Goal: Information Seeking & Learning: Learn about a topic

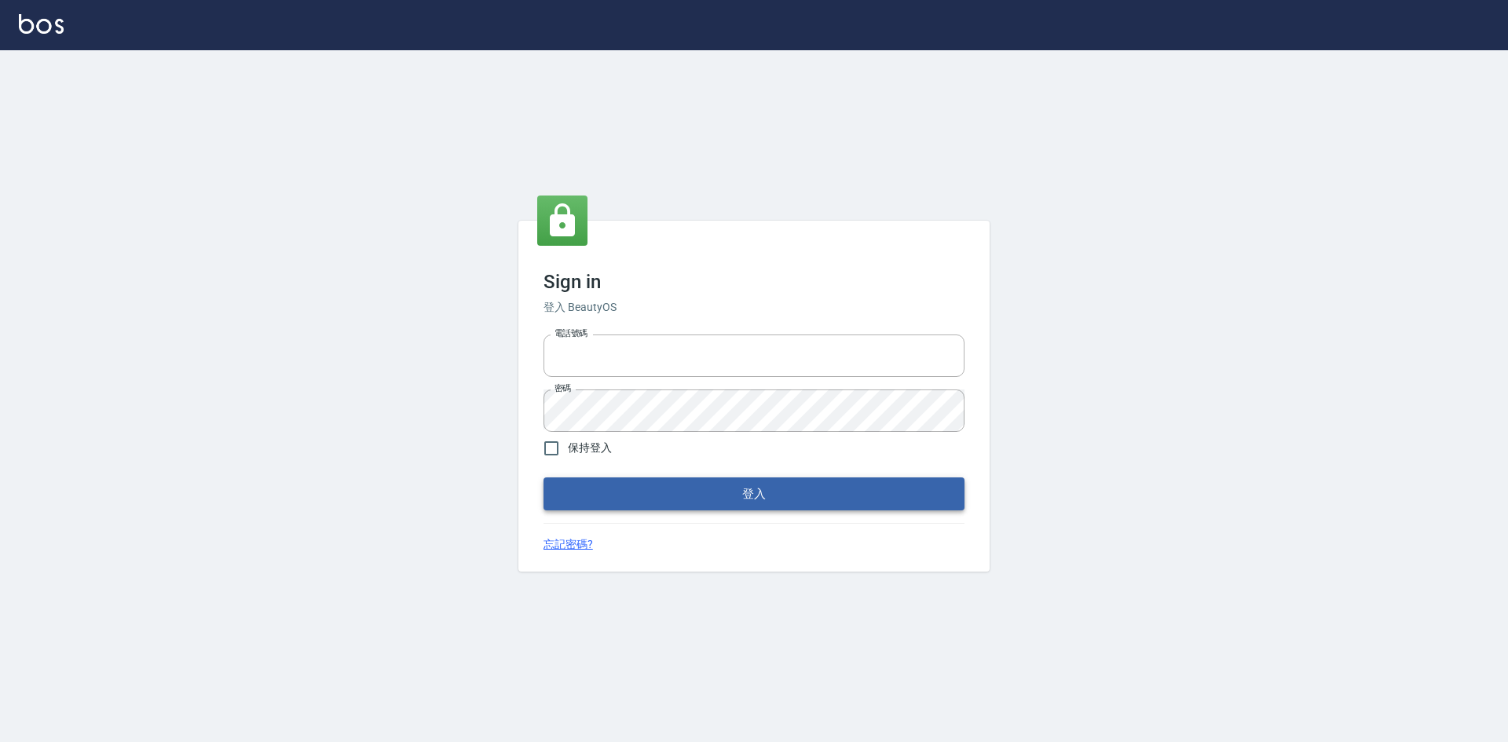
type input "0422211177"
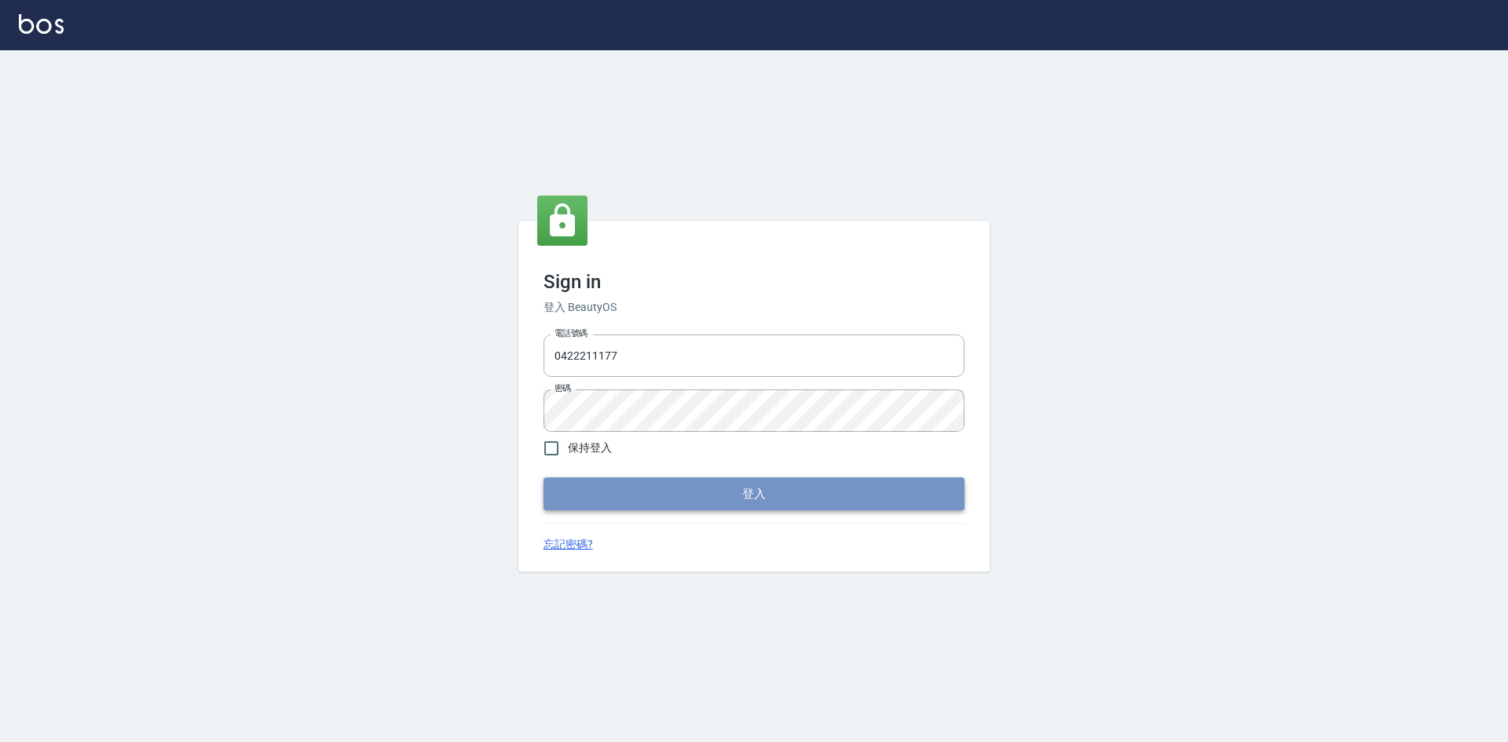
click at [751, 496] on button "登入" at bounding box center [753, 493] width 421 height 33
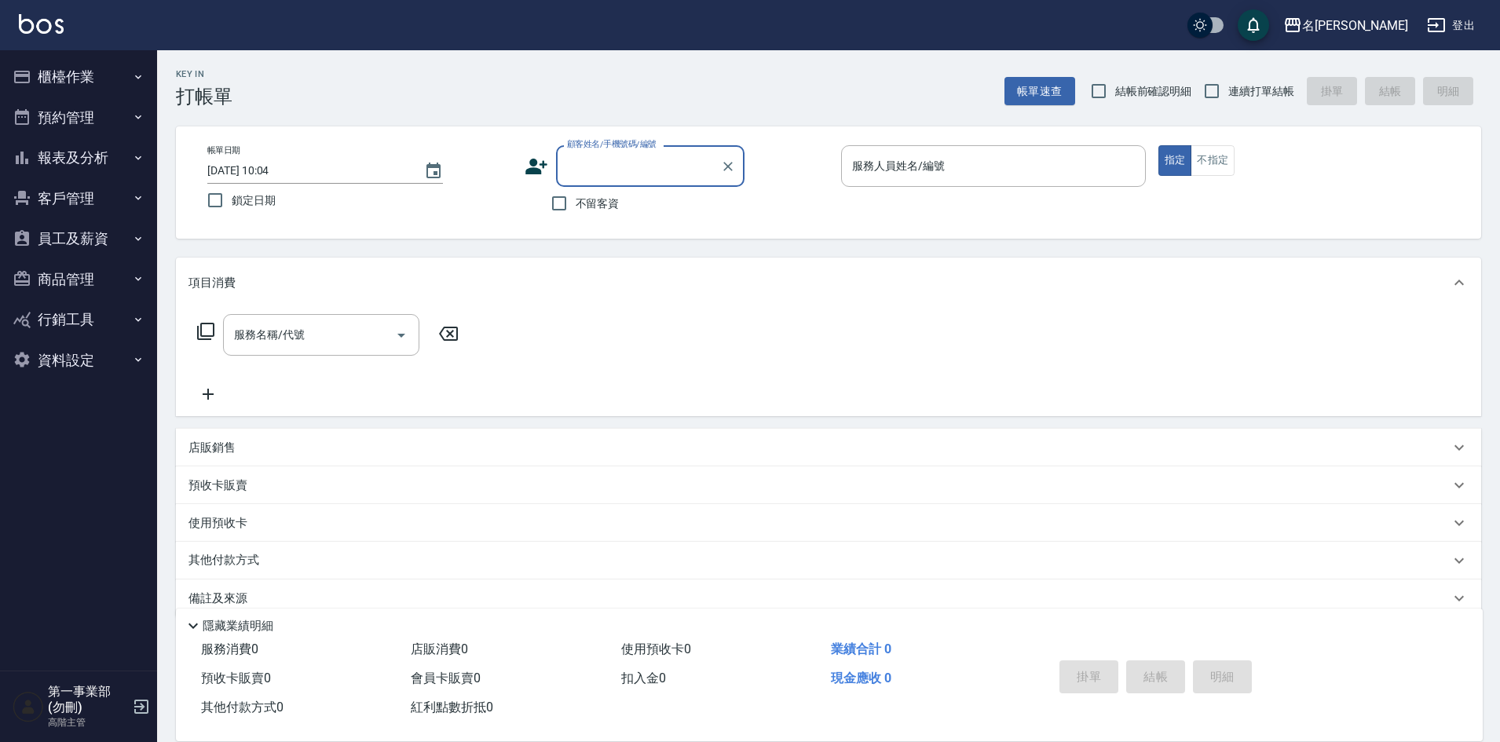
click at [97, 158] on button "報表及分析" at bounding box center [78, 157] width 144 height 41
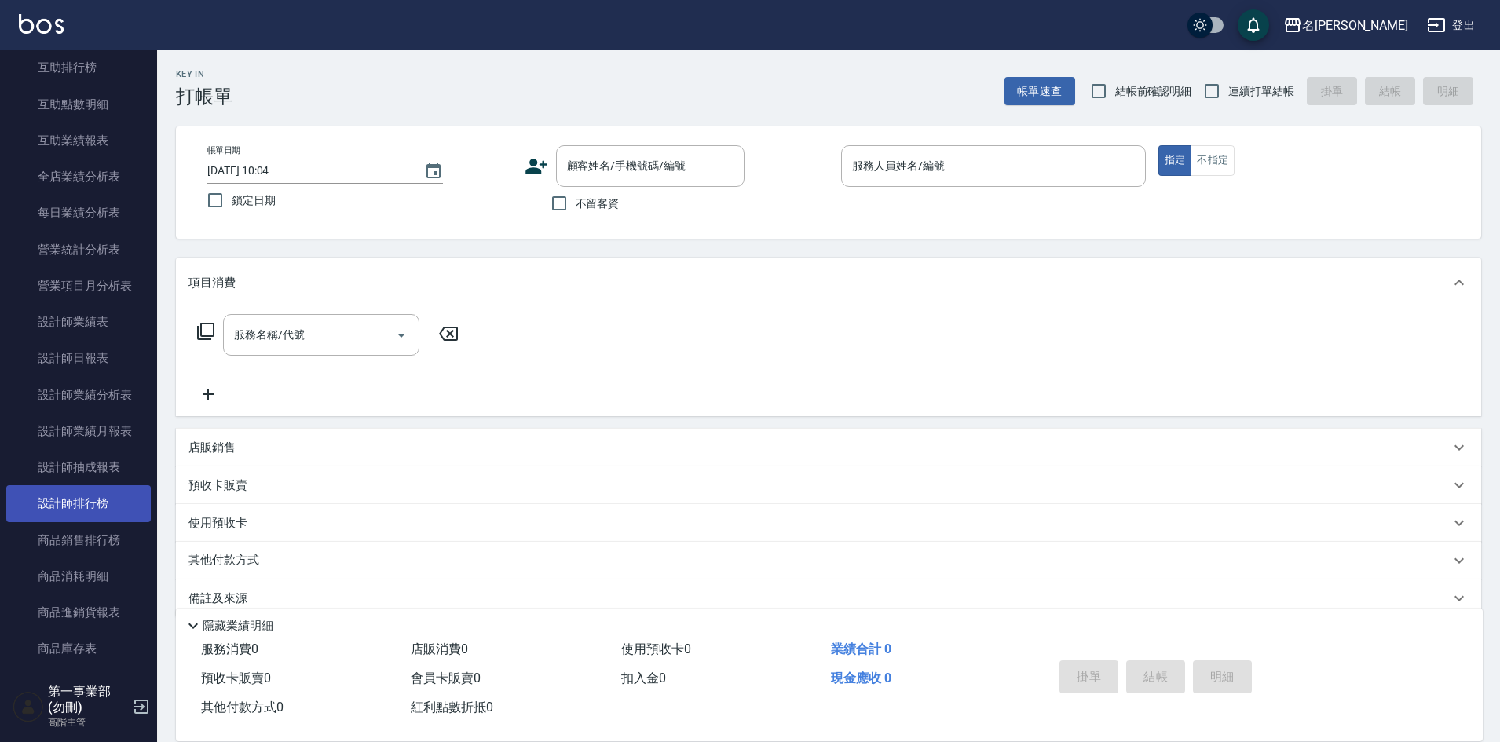
scroll to position [393, 0]
drag, startPoint x: 104, startPoint y: 499, endPoint x: 112, endPoint y: 496, distance: 8.5
click at [104, 499] on link "設計師排行榜" at bounding box center [78, 499] width 144 height 36
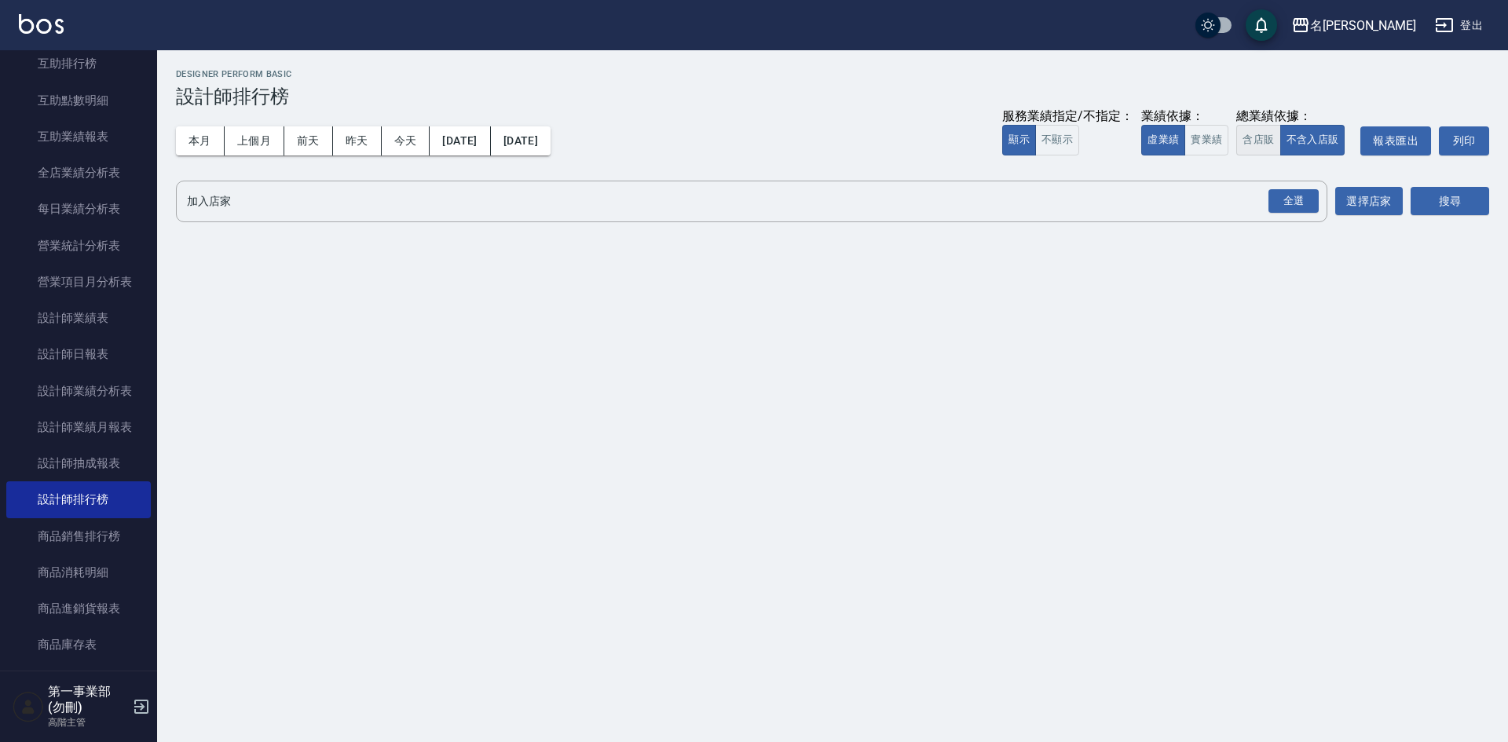
click at [1243, 147] on button "含店販" at bounding box center [1258, 140] width 44 height 31
drag, startPoint x: 1284, startPoint y: 203, endPoint x: 1405, endPoint y: 223, distance: 122.5
click at [1284, 203] on div "全選" at bounding box center [1293, 201] width 50 height 24
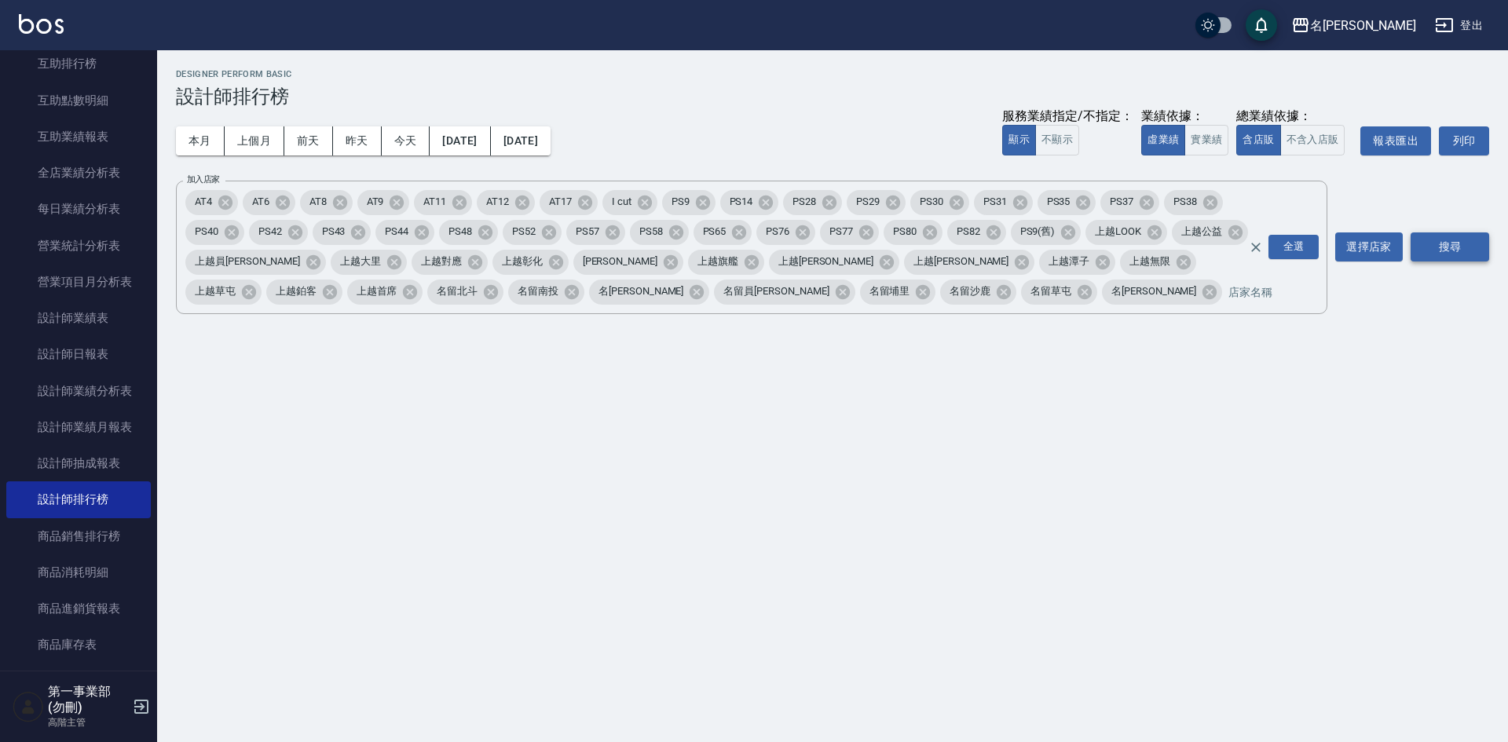
click at [1481, 241] on button "搜尋" at bounding box center [1449, 246] width 79 height 29
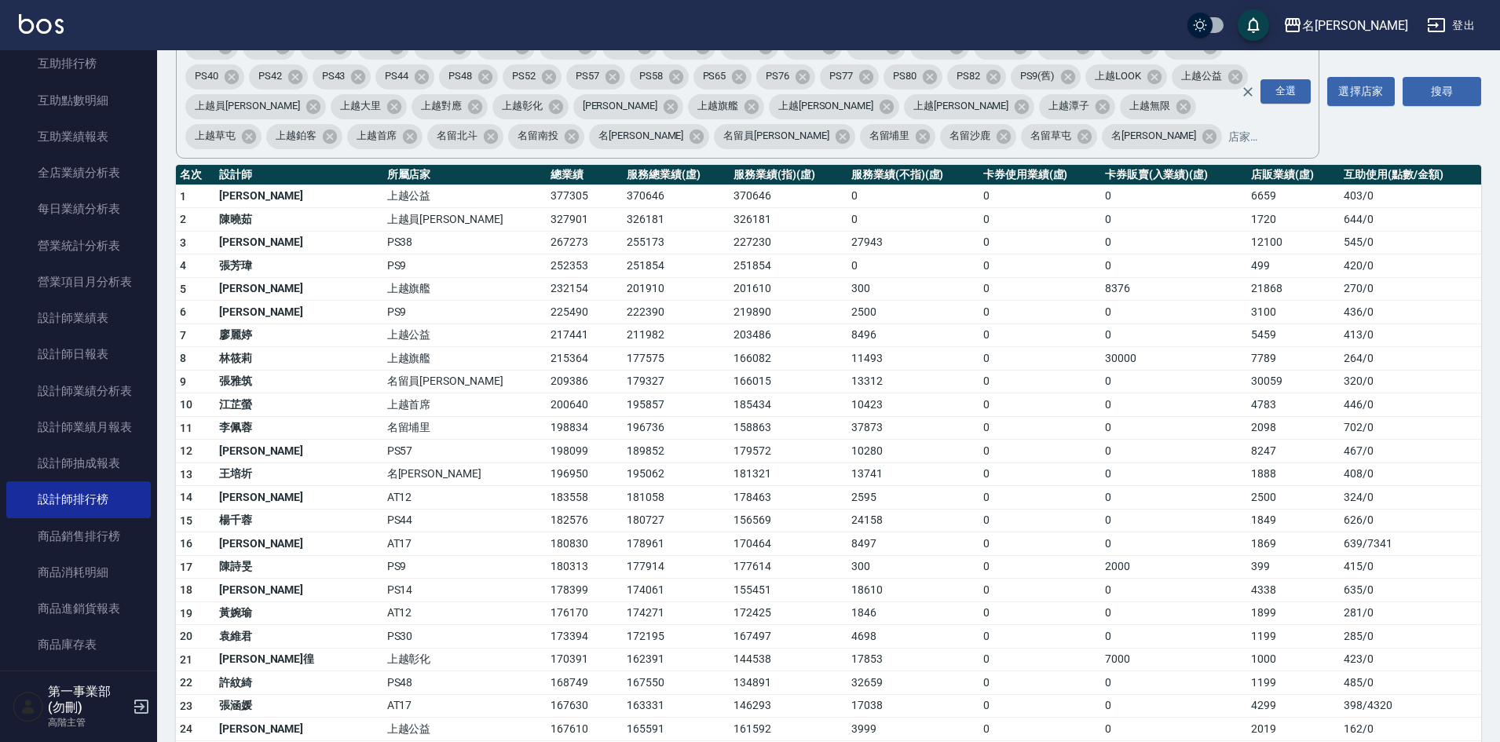
scroll to position [157, 0]
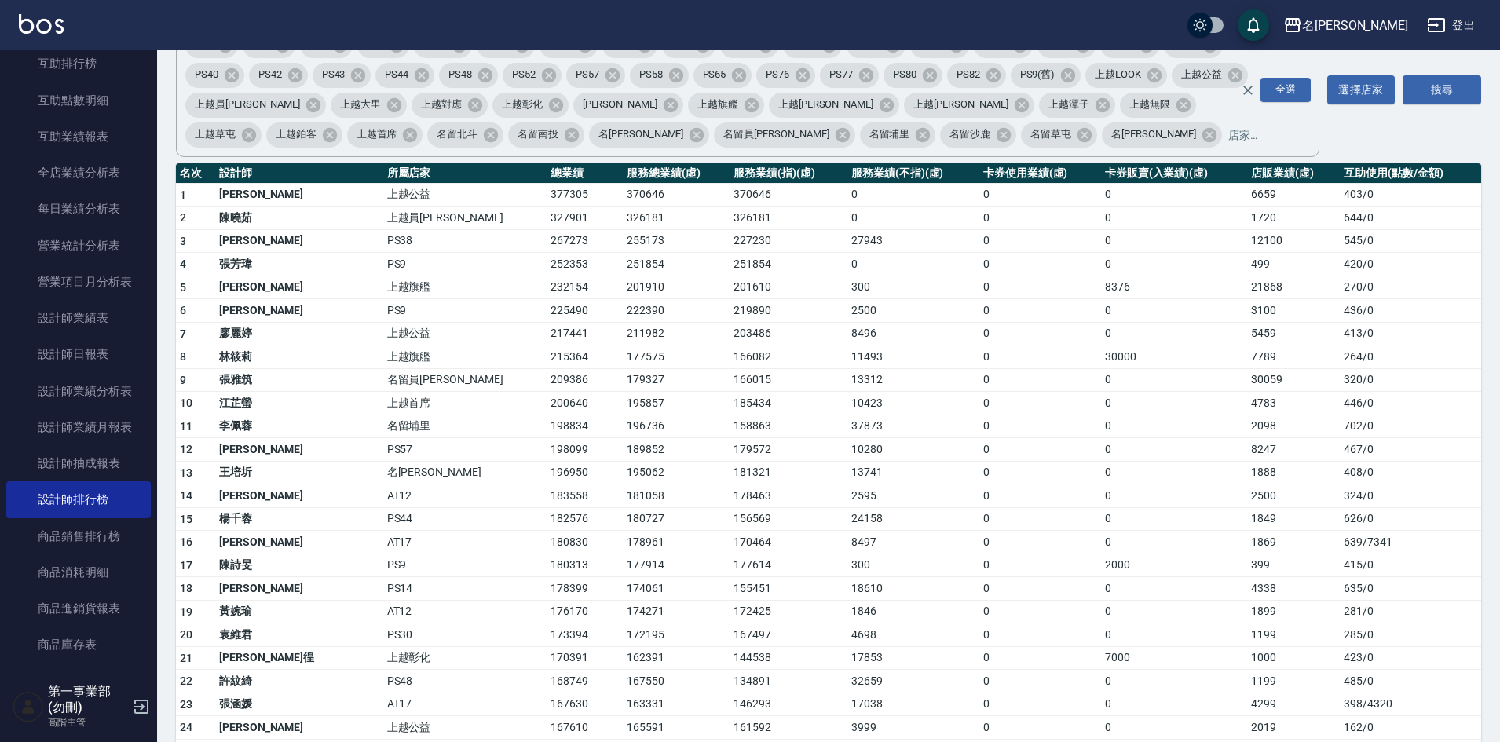
click at [642, 395] on td "195857" at bounding box center [676, 404] width 107 height 24
click at [623, 333] on td "211982" at bounding box center [676, 334] width 107 height 24
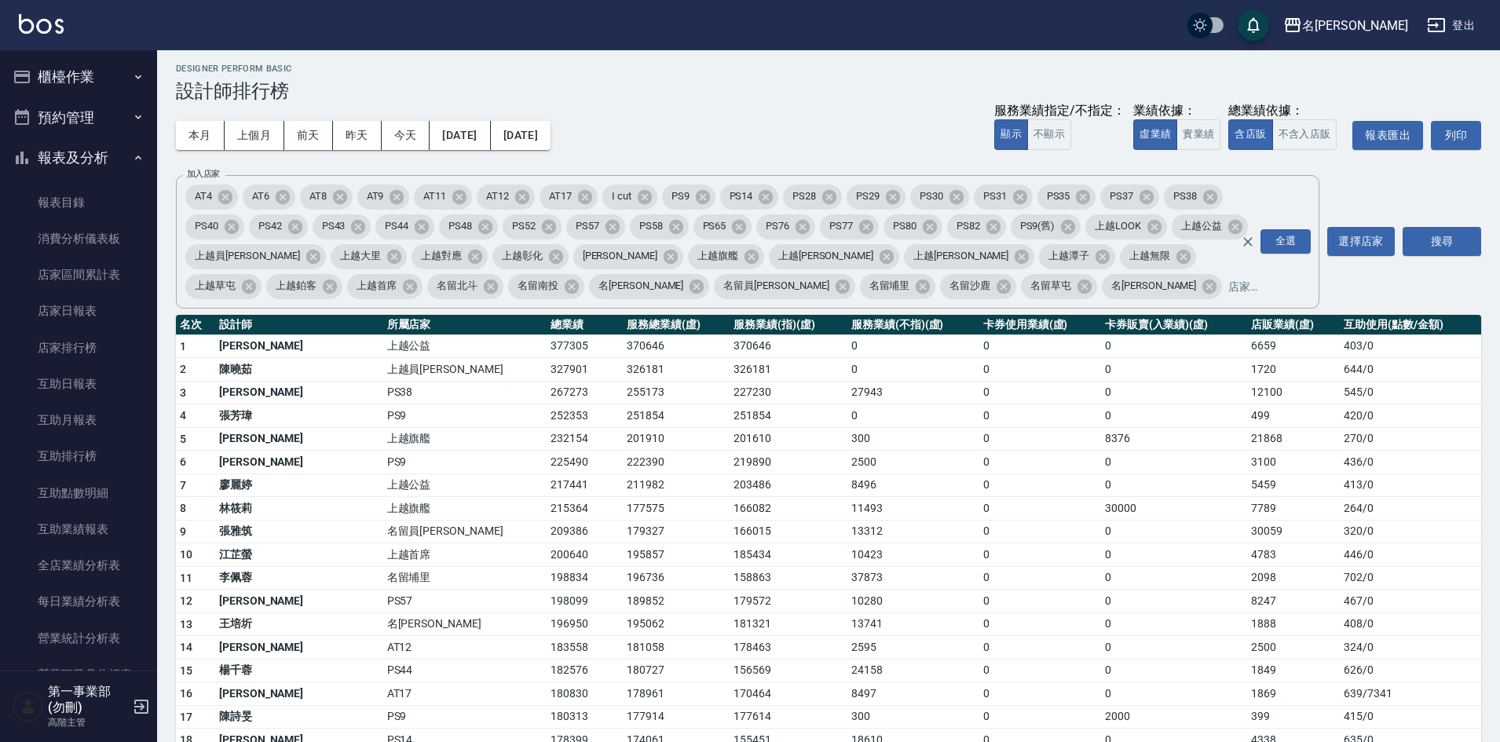
scroll to position [0, 0]
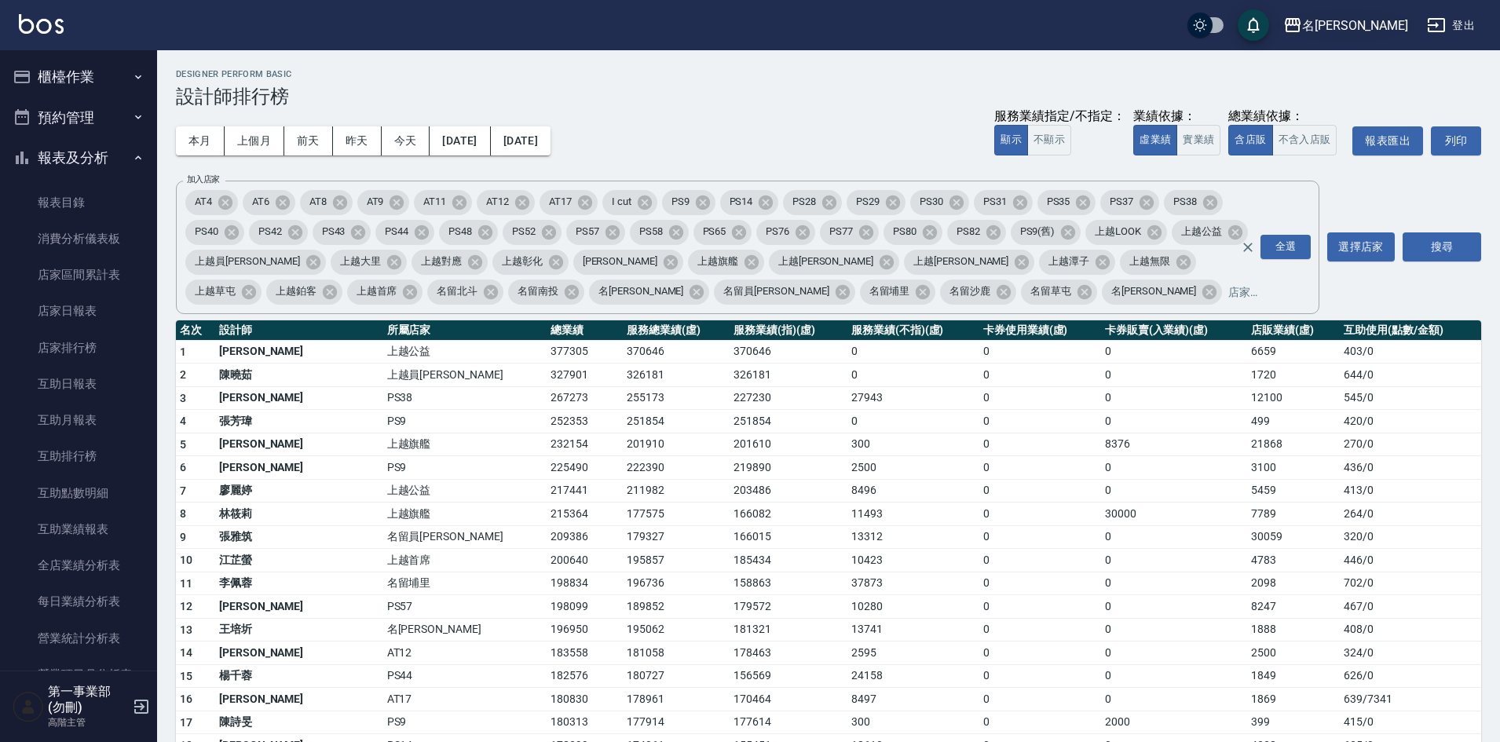
click at [1367, 35] on button "名[PERSON_NAME]" at bounding box center [1345, 25] width 137 height 32
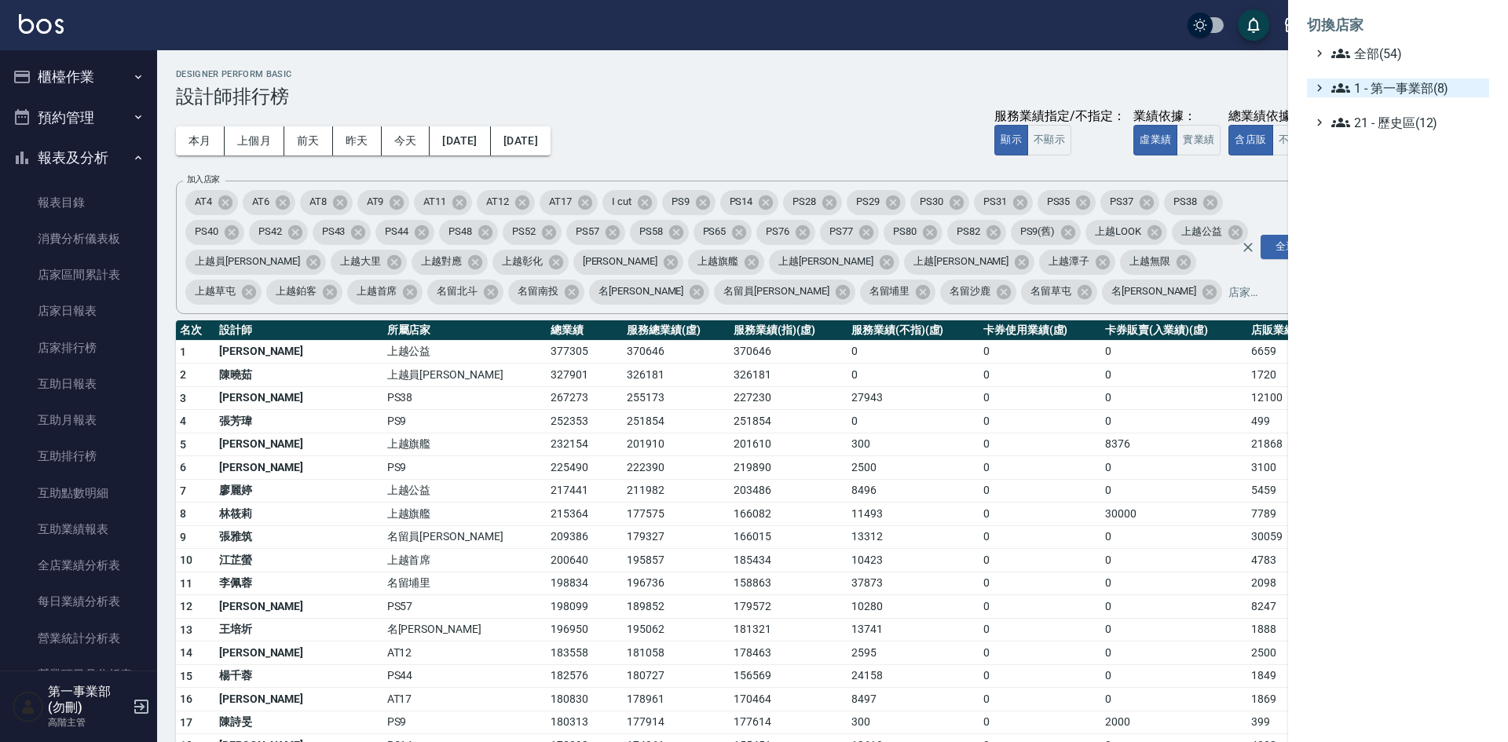
click at [1385, 96] on span "1 - 第一事業部(8)" at bounding box center [1407, 88] width 152 height 19
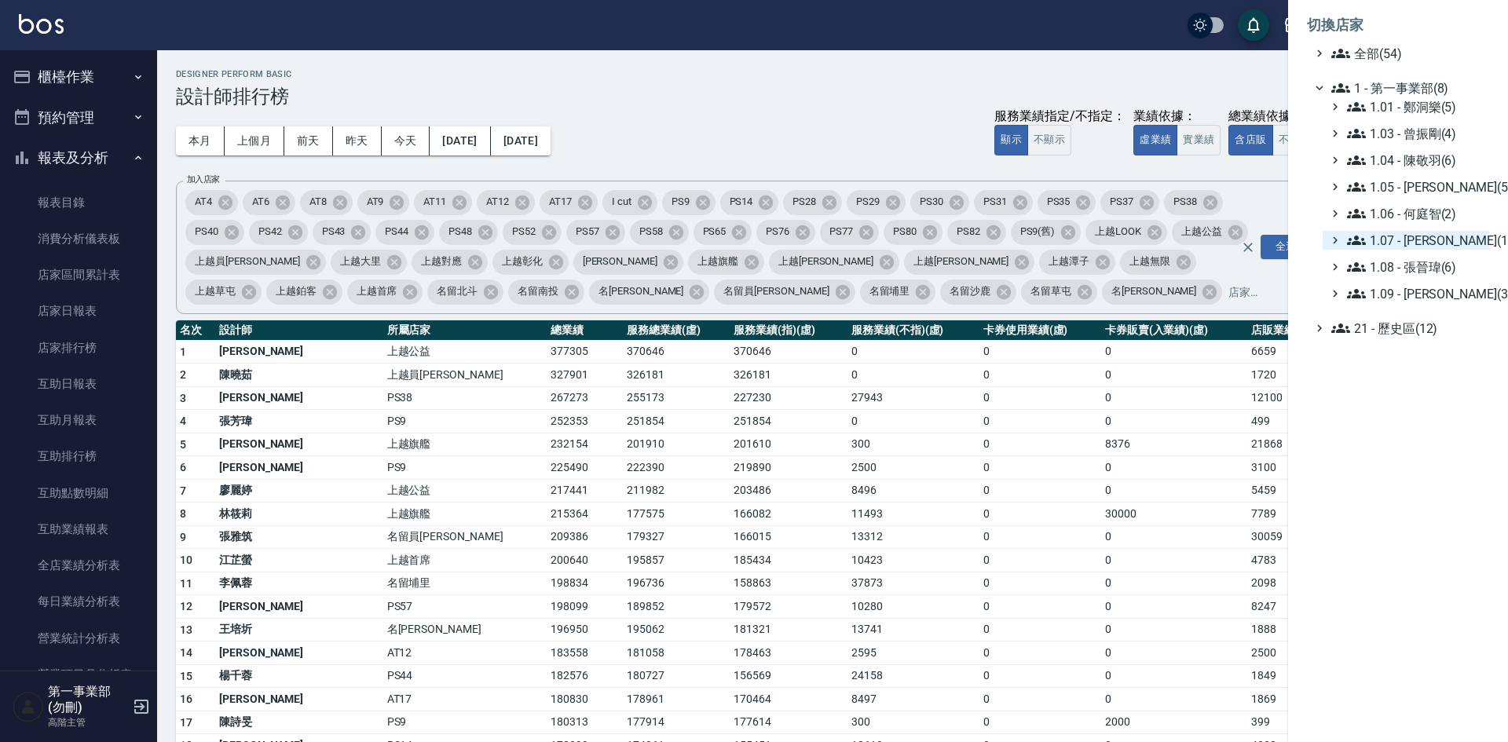
click at [1439, 235] on span "1.07 - [PERSON_NAME](11)" at bounding box center [1415, 240] width 136 height 19
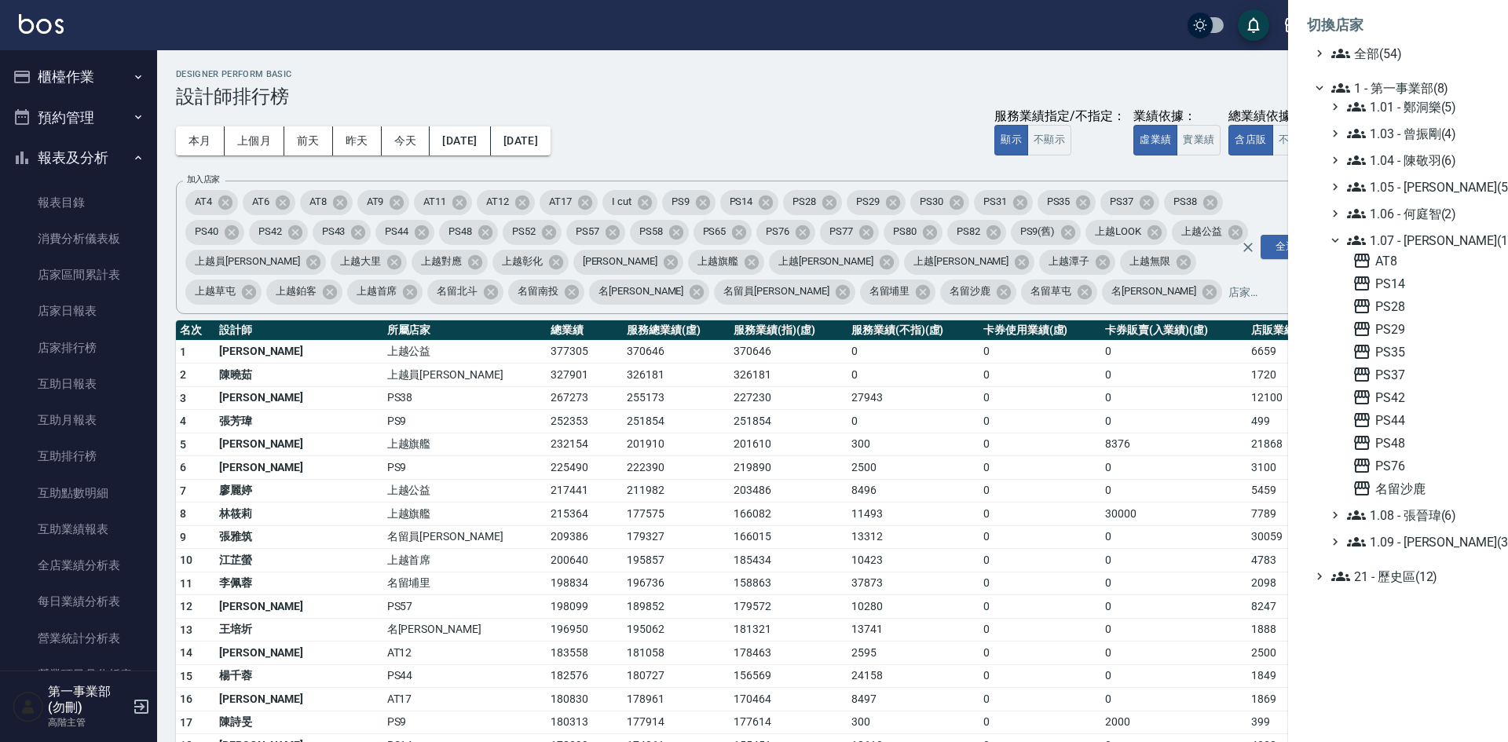
click at [393, 509] on div at bounding box center [754, 371] width 1508 height 742
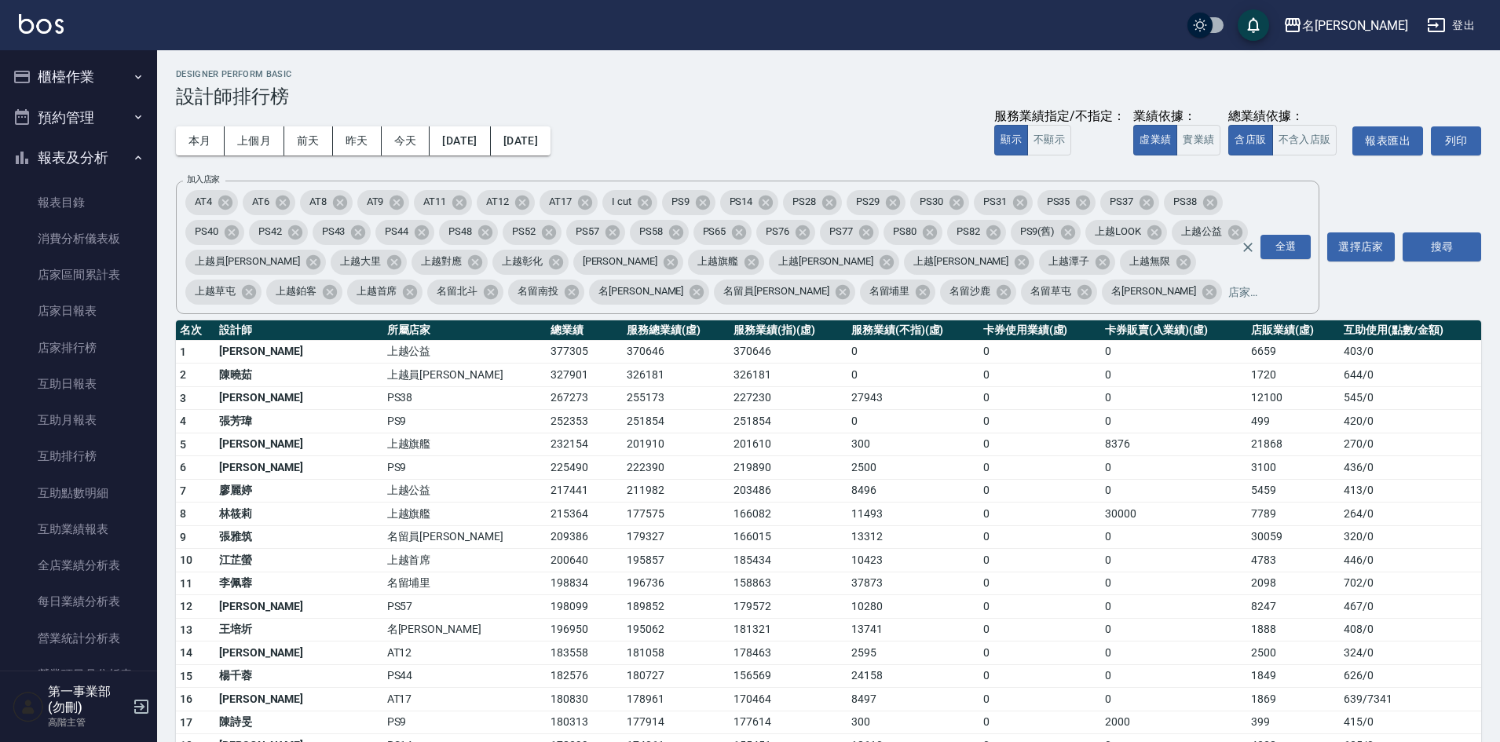
click at [662, 97] on h3 "設計師排行榜" at bounding box center [828, 97] width 1305 height 22
click at [880, 73] on h2 "Designer Perform Basic" at bounding box center [828, 74] width 1305 height 10
click at [847, 113] on div "本月 上個月 前天 昨天 今天 [DATE] [DATE] 服務業績指定/不指定： 顯示 不顯示 業績依據： 虛業績 實業績 總業績依據： 含店販 不含入店販…" at bounding box center [828, 141] width 1305 height 67
click at [784, 111] on div "本月 上個月 前天 昨天 今天 [DATE] [DATE] 服務業績指定/不指定： 顯示 不顯示 業績依據： 虛業績 實業績 總業績依據： 含店販 不含入店販…" at bounding box center [828, 141] width 1305 height 67
